Goal: Information Seeking & Learning: Learn about a topic

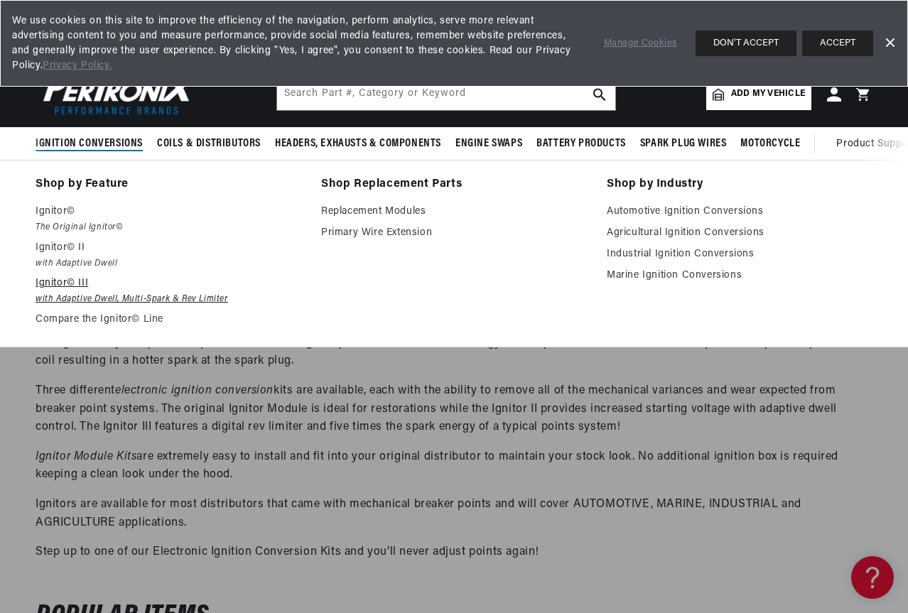
click at [75, 292] on p "Ignitor© III" at bounding box center [169, 283] width 266 height 17
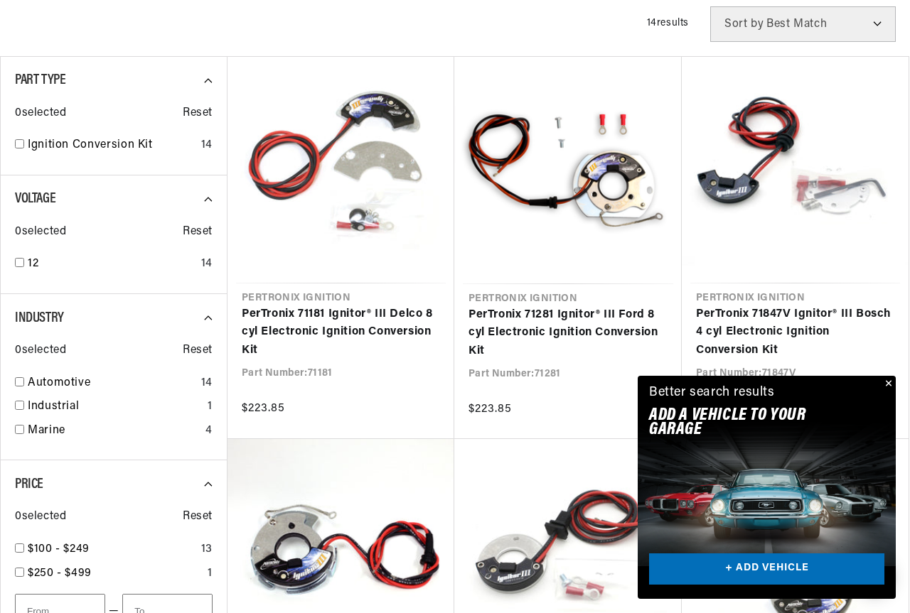
click at [886, 382] on div "Close dialog FIND THE RIGHT PARTS Take our quick quiz using the button below, a…" at bounding box center [455, 306] width 910 height 613
click at [888, 380] on button "Close" at bounding box center [885, 384] width 17 height 17
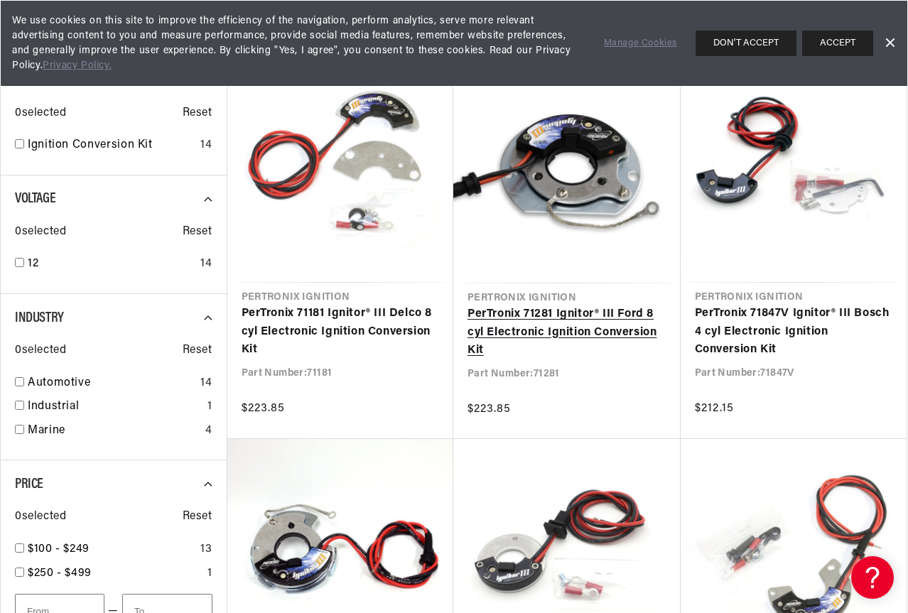
click at [558, 319] on link "PerTronix 71281 Ignitor® III Ford 8 cyl Electronic Ignition Conversion Kit" at bounding box center [567, 333] width 199 height 55
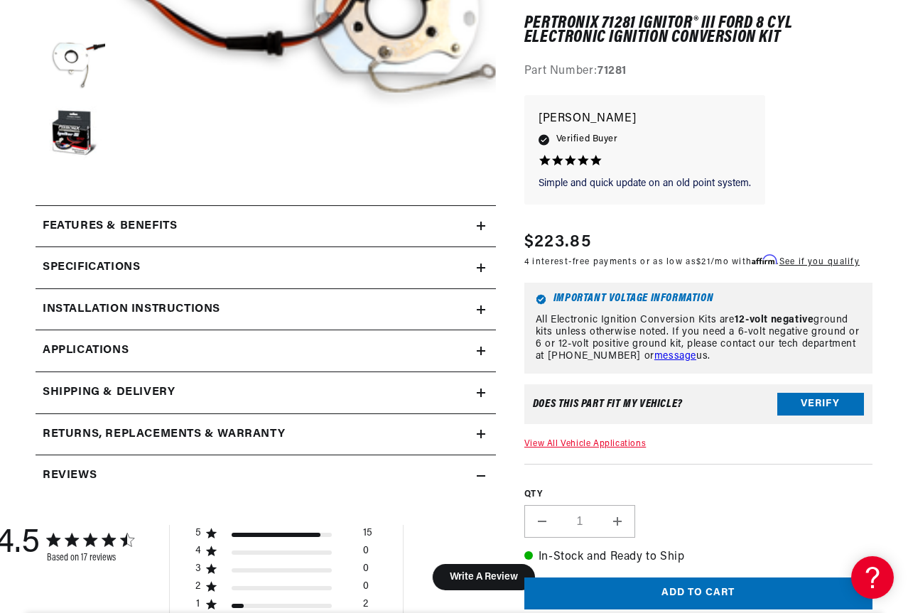
click at [477, 224] on icon at bounding box center [481, 226] width 9 height 9
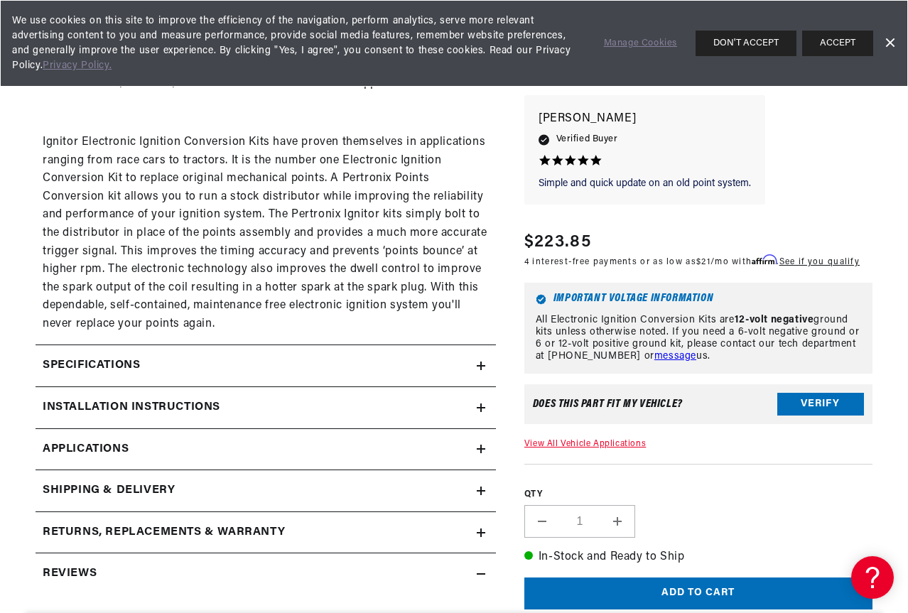
scroll to position [0, 431]
click at [477, 449] on icon at bounding box center [481, 449] width 9 height 0
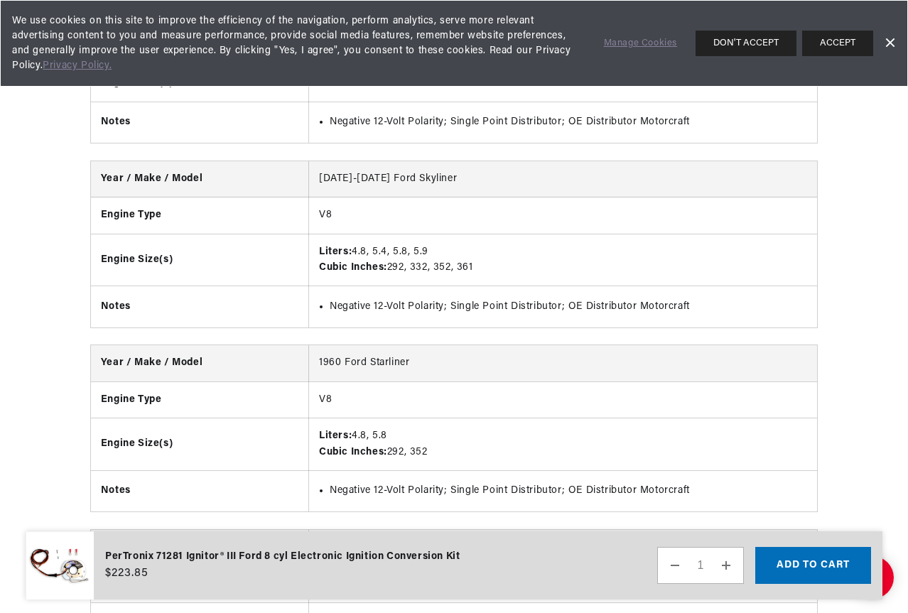
scroll to position [0, 203]
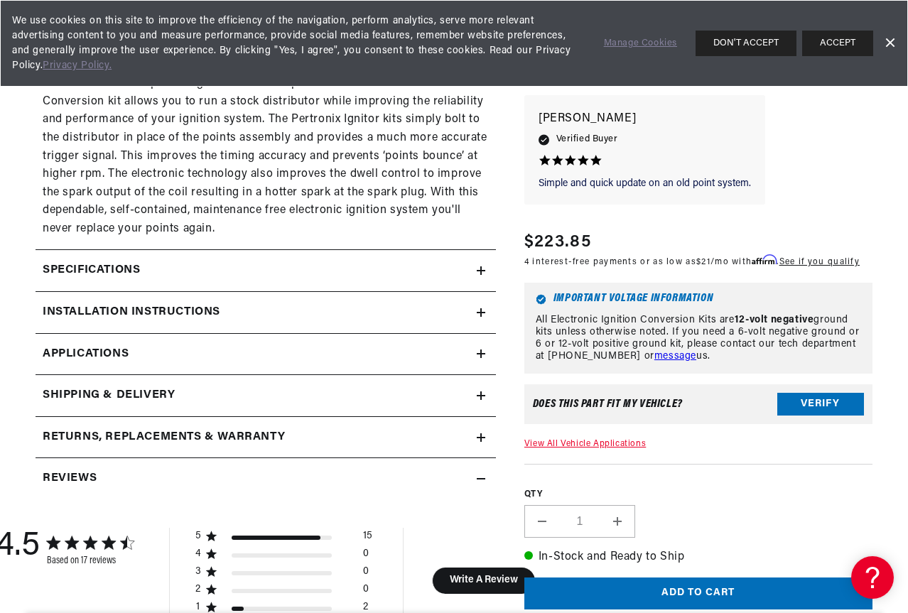
click at [472, 282] on summary "Specifications" at bounding box center [266, 270] width 461 height 41
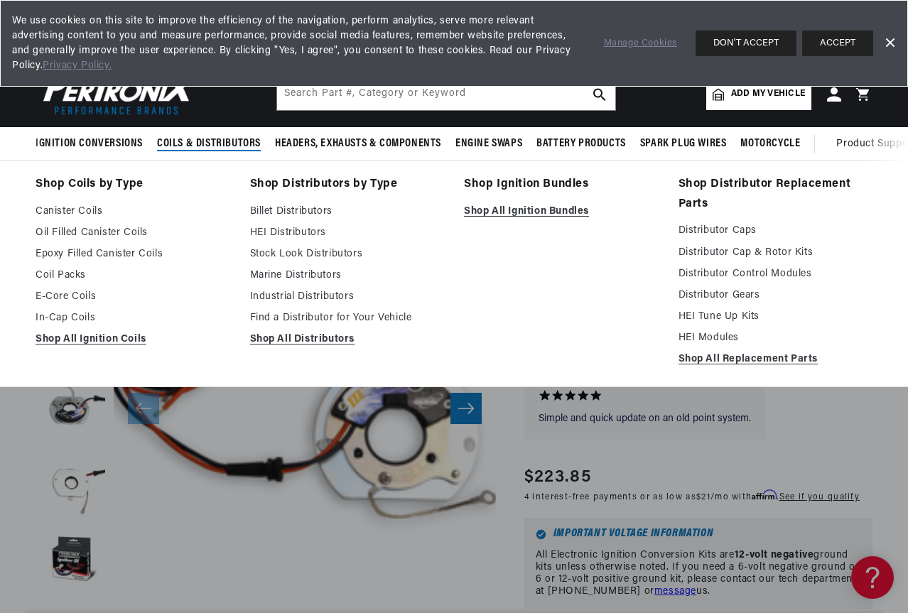
click at [237, 144] on span "Coils & Distributors" at bounding box center [209, 143] width 104 height 15
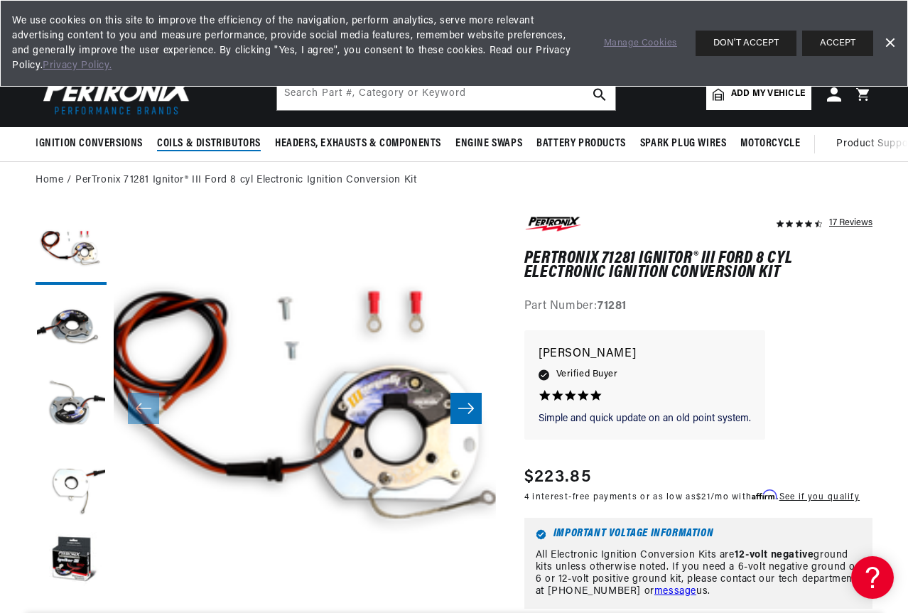
click at [237, 144] on span "Coils & Distributors" at bounding box center [209, 143] width 104 height 15
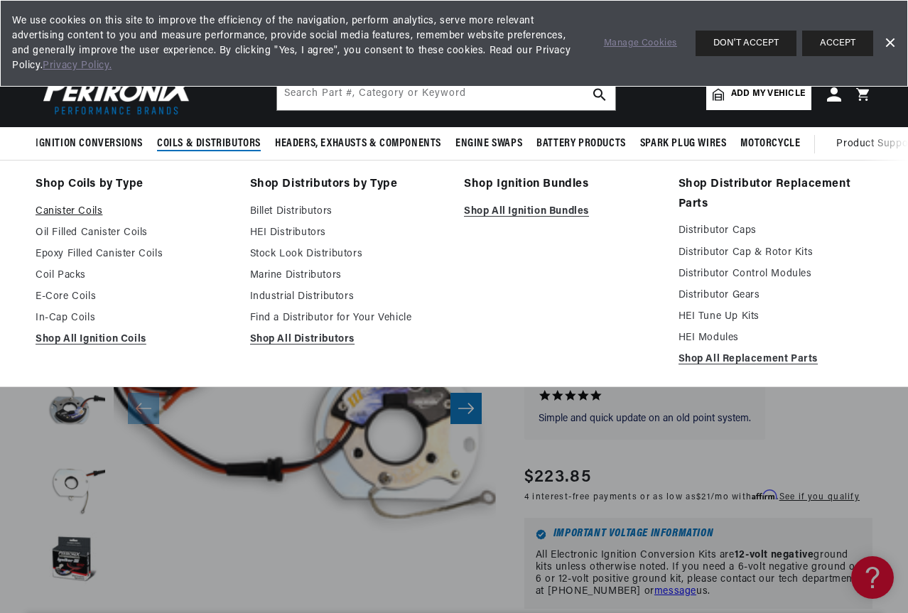
click at [87, 208] on link "Canister Coils" at bounding box center [133, 211] width 195 height 17
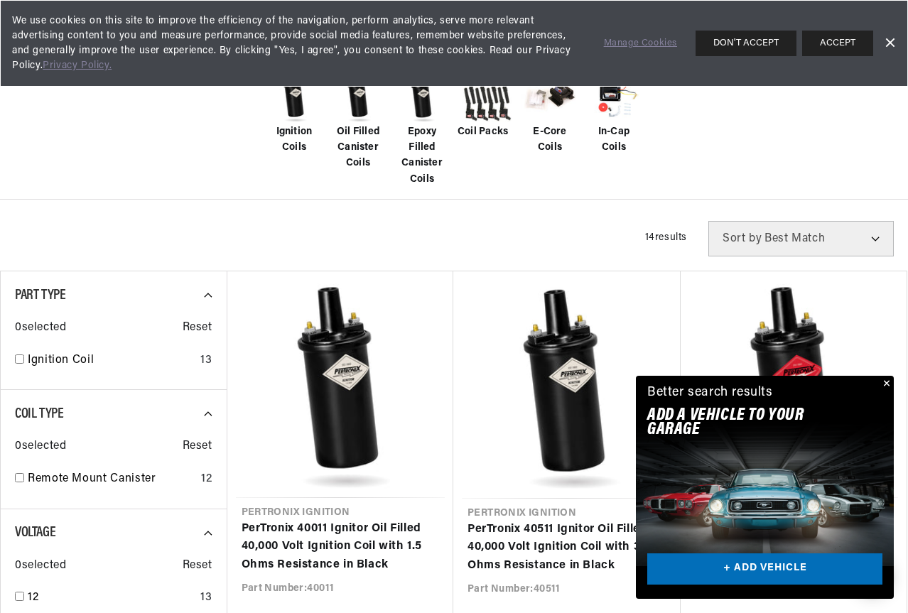
click at [885, 380] on button "Close" at bounding box center [885, 384] width 17 height 17
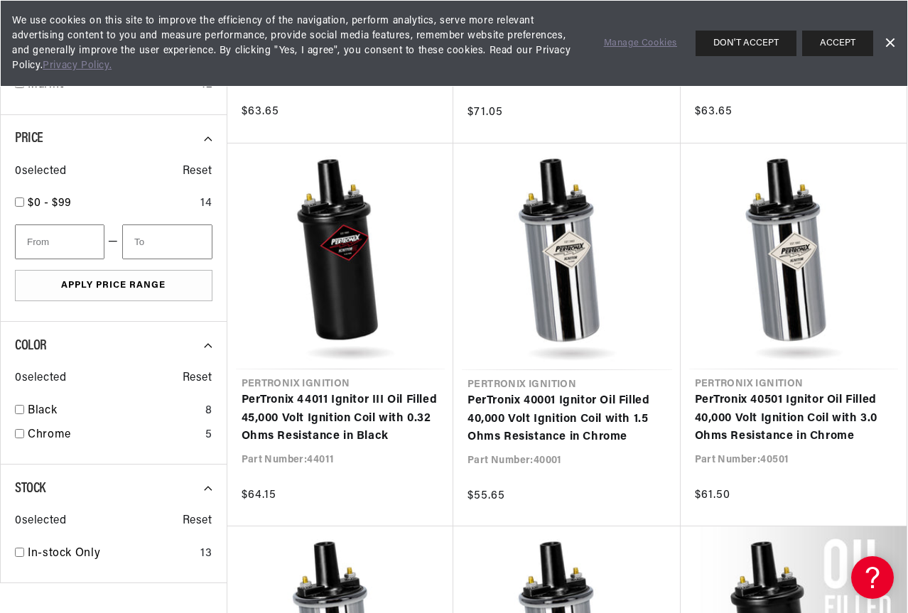
scroll to position [1279, 0]
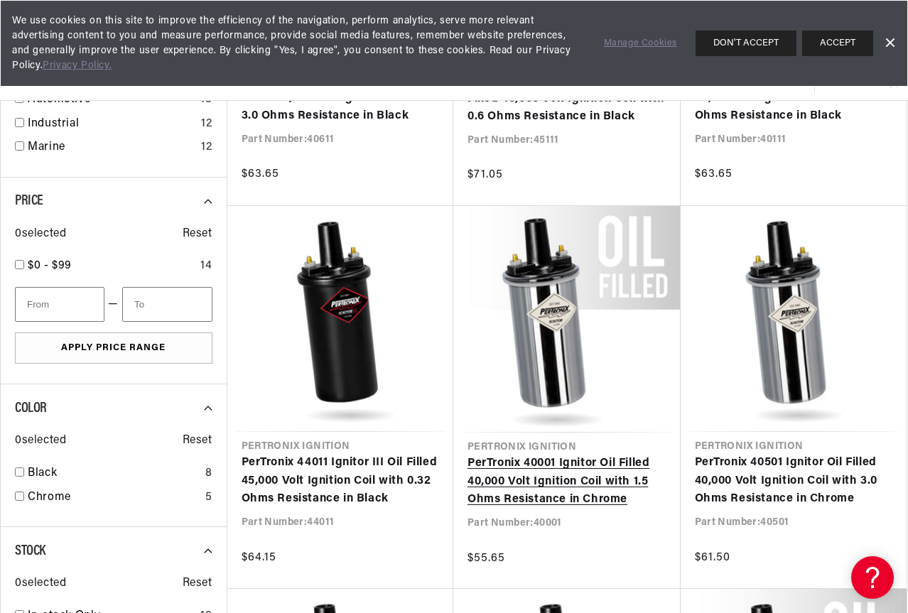
scroll to position [924, 0]
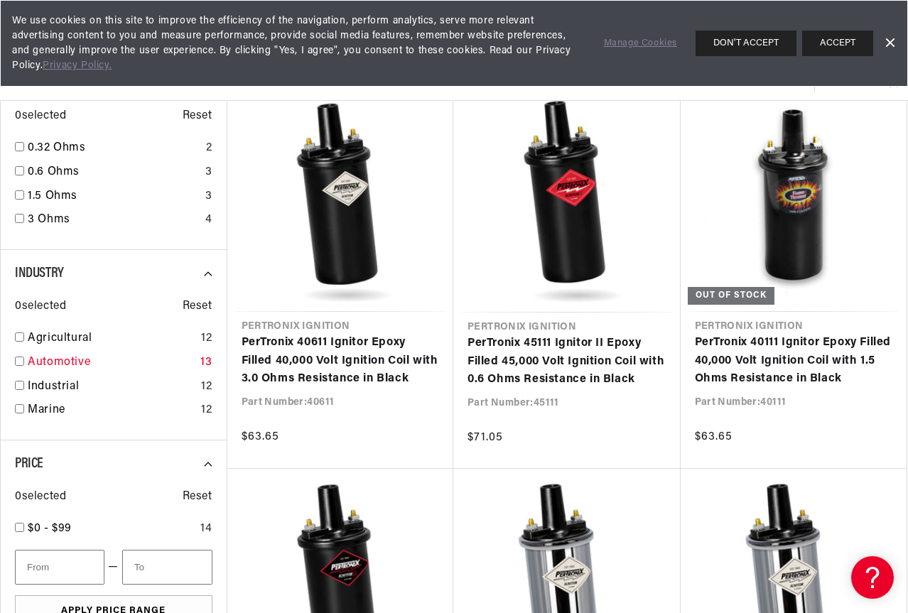
click at [21, 362] on input "checkbox" at bounding box center [19, 361] width 9 height 9
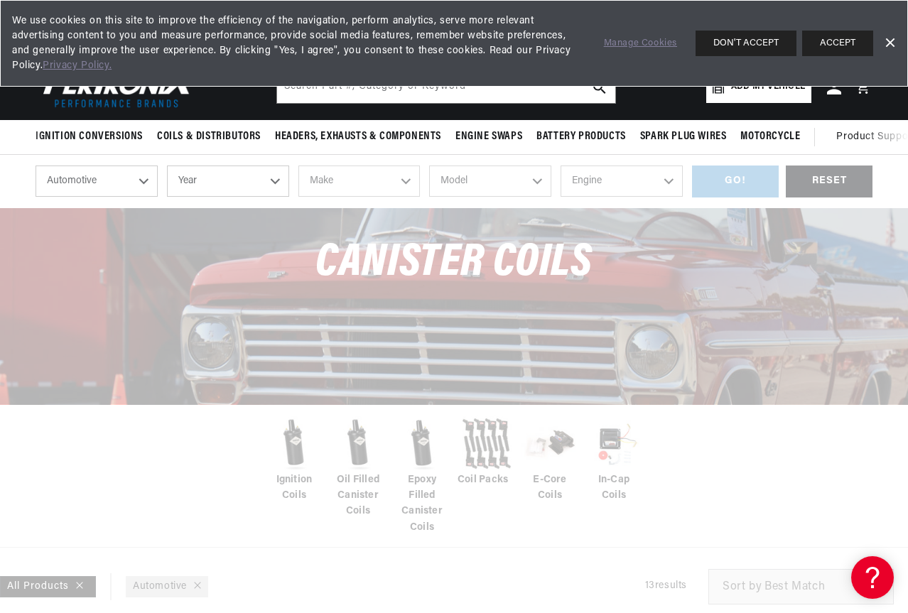
checkbox input "false"
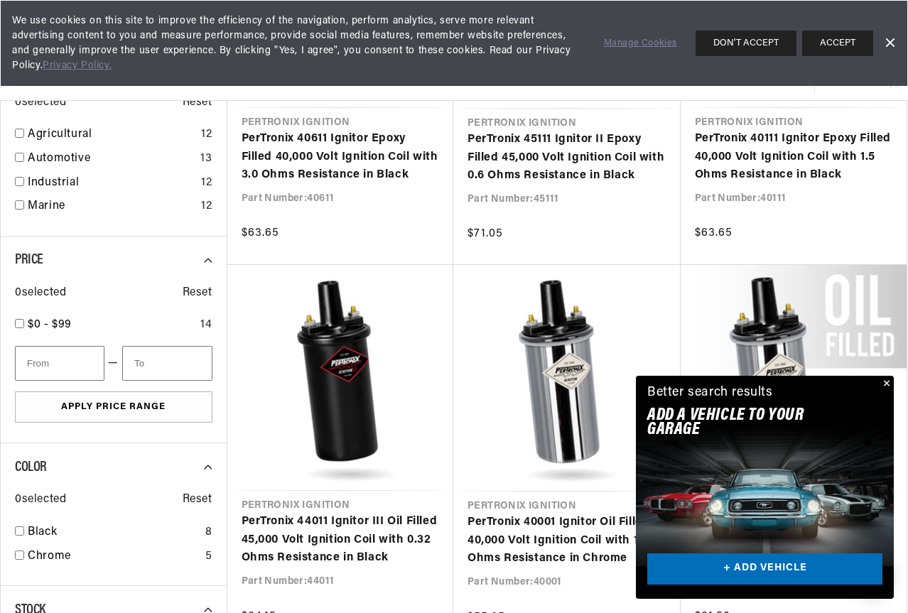
scroll to position [0, 431]
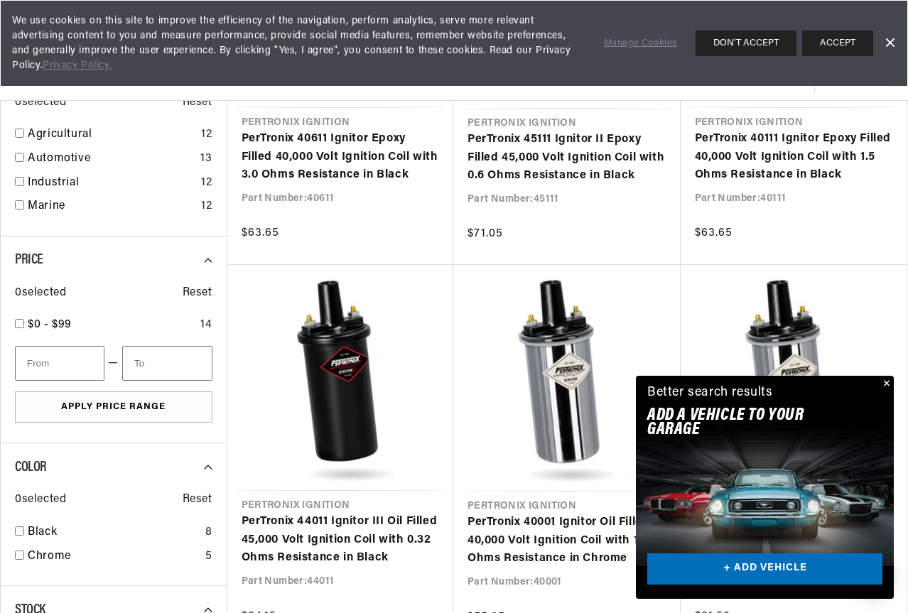
click at [888, 384] on button "Close" at bounding box center [885, 384] width 17 height 17
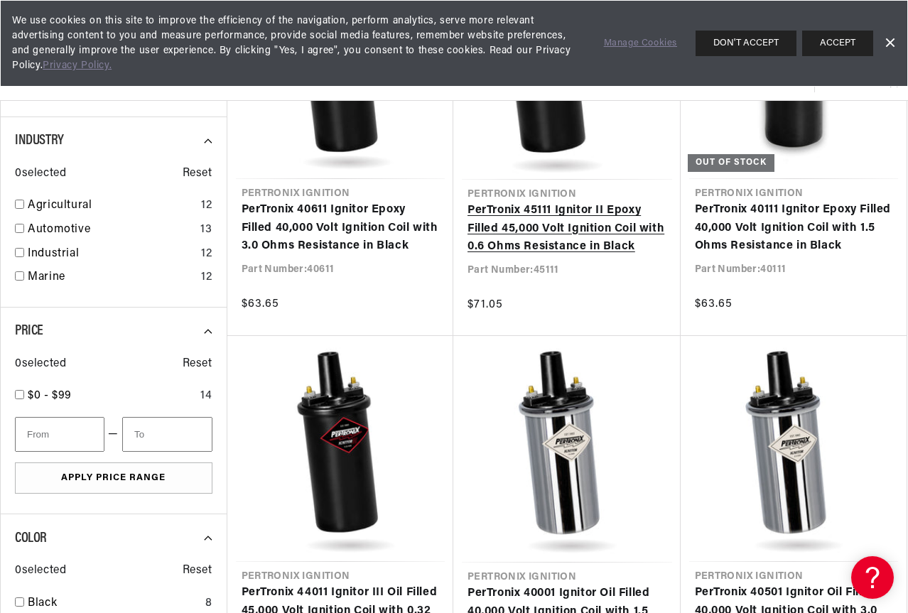
scroll to position [915, 0]
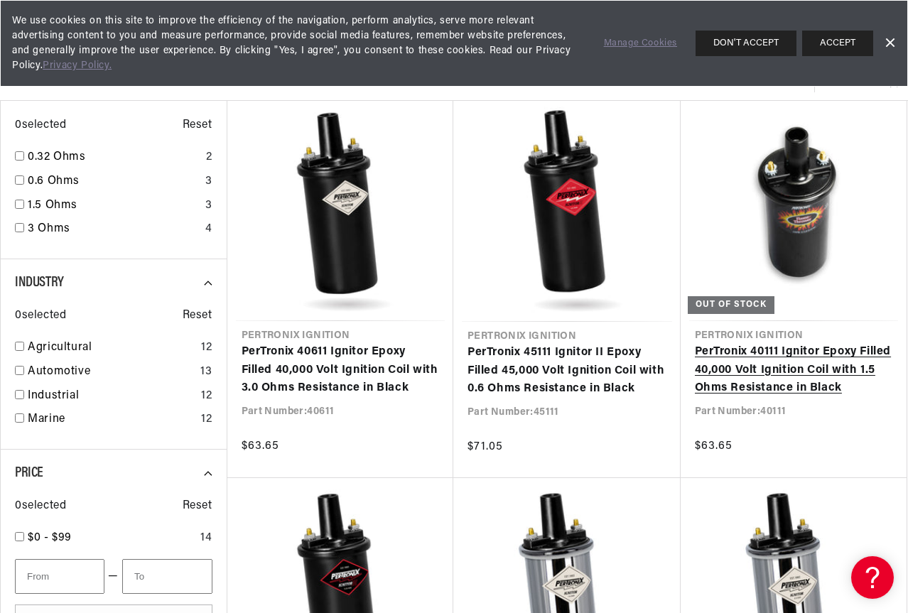
click at [808, 343] on link "PerTronix 40111 Ignitor Epoxy Filled 40,000 Volt Ignition Coil with 1.5 Ohms Re…" at bounding box center [794, 370] width 198 height 55
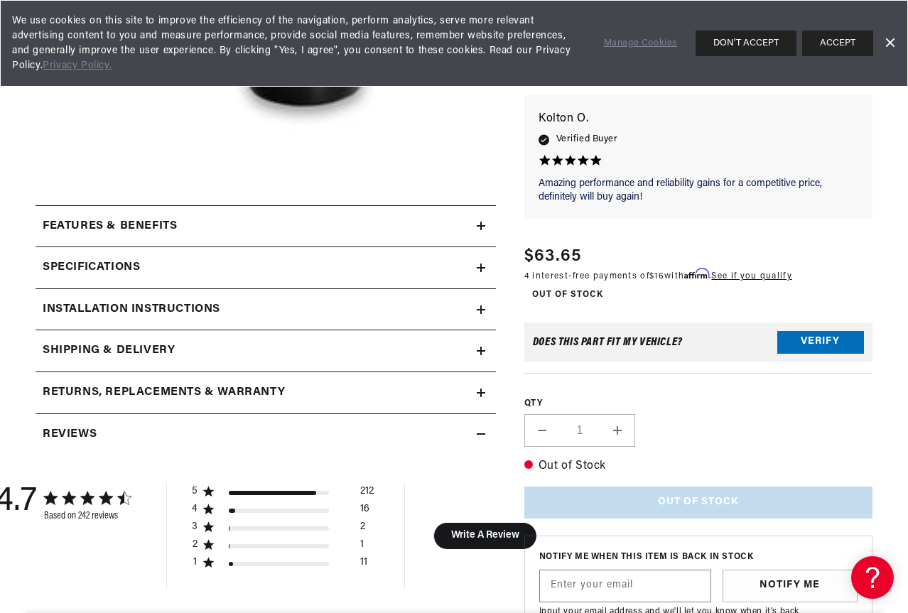
scroll to position [0, 431]
